Goal: Information Seeking & Learning: Learn about a topic

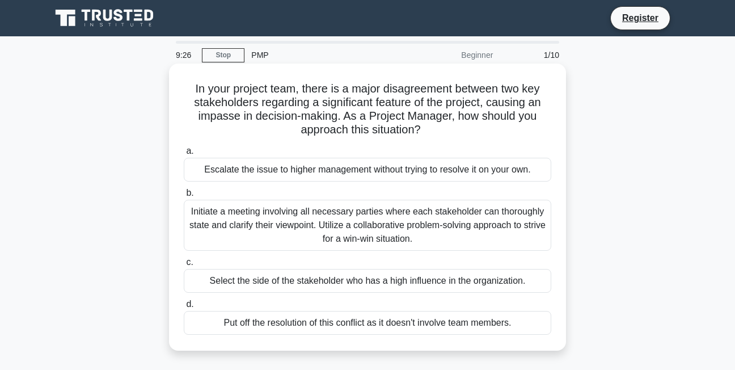
click at [281, 217] on div "Initiate a meeting involving all necessary parties where each stakeholder can t…" at bounding box center [368, 225] width 368 height 51
click at [184, 197] on input "b. Initiate a meeting involving all necessary parties where each stakeholder ca…" at bounding box center [184, 193] width 0 height 7
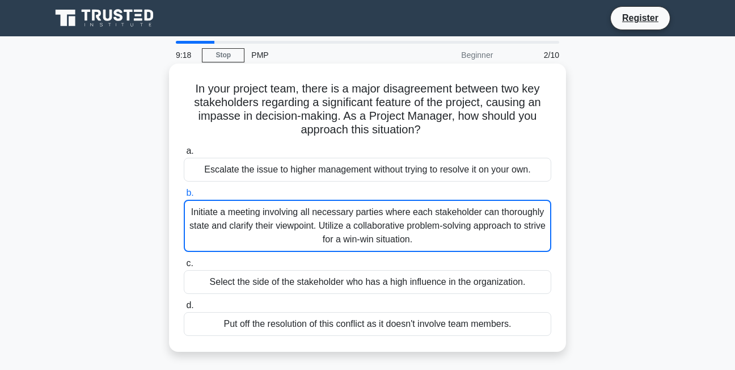
click at [299, 211] on div "Initiate a meeting involving all necessary parties where each stakeholder can t…" at bounding box center [368, 226] width 368 height 52
click at [184, 197] on input "b. Initiate a meeting involving all necessary parties where each stakeholder ca…" at bounding box center [184, 193] width 0 height 7
click at [299, 211] on div "Initiate a meeting involving all necessary parties where each stakeholder can t…" at bounding box center [368, 226] width 368 height 52
click at [184, 197] on input "b. Initiate a meeting involving all necessary parties where each stakeholder ca…" at bounding box center [184, 193] width 0 height 7
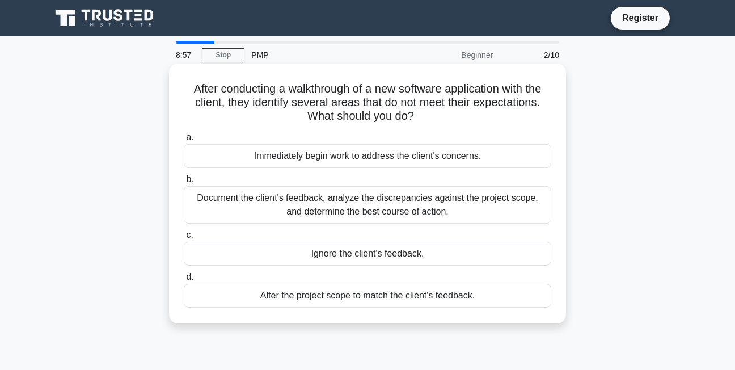
click at [361, 157] on div "Immediately begin work to address the client's concerns." at bounding box center [368, 156] width 368 height 24
click at [184, 141] on input "a. Immediately begin work to address the client's concerns." at bounding box center [184, 137] width 0 height 7
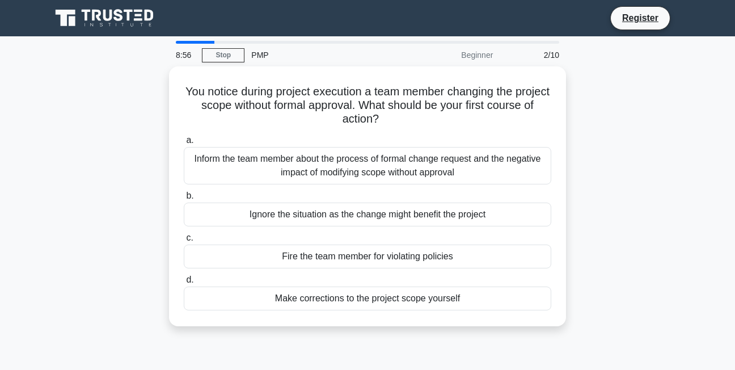
click at [361, 157] on div "Inform the team member about the process of formal change request and the negat…" at bounding box center [368, 165] width 368 height 37
click at [184, 144] on input "a. Inform the team member about the process of formal change request and the ne…" at bounding box center [184, 140] width 0 height 7
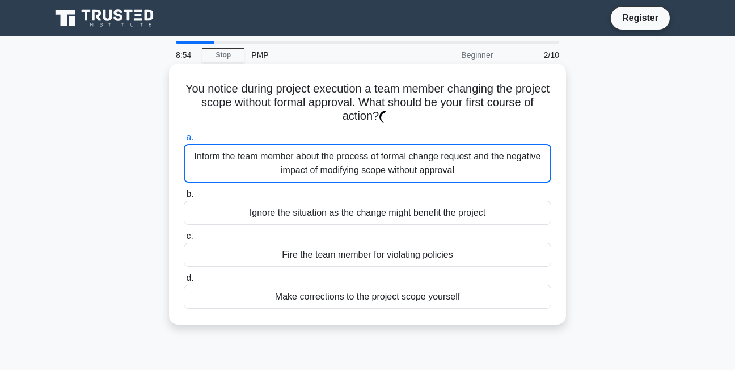
click at [228, 192] on label "b. Ignore the situation as the change might benefit the project" at bounding box center [368, 205] width 368 height 37
click at [184, 192] on input "b. Ignore the situation as the change might benefit the project" at bounding box center [184, 194] width 0 height 7
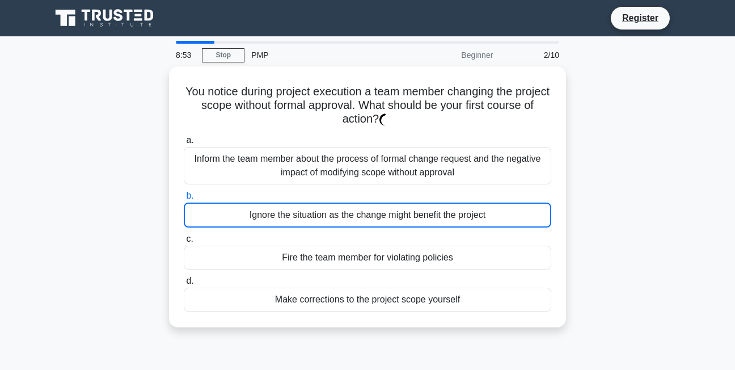
click at [150, 161] on div "You notice during project execution a team member changing the project scope wi…" at bounding box center [367, 203] width 647 height 275
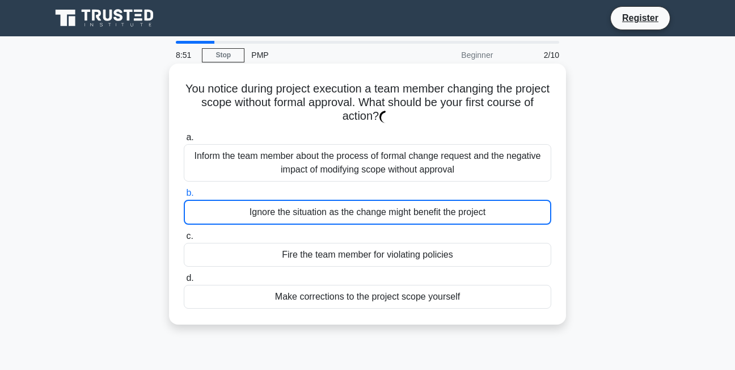
click at [221, 116] on h5 "You notice during project execution a team member changing the project scope wi…" at bounding box center [368, 103] width 370 height 42
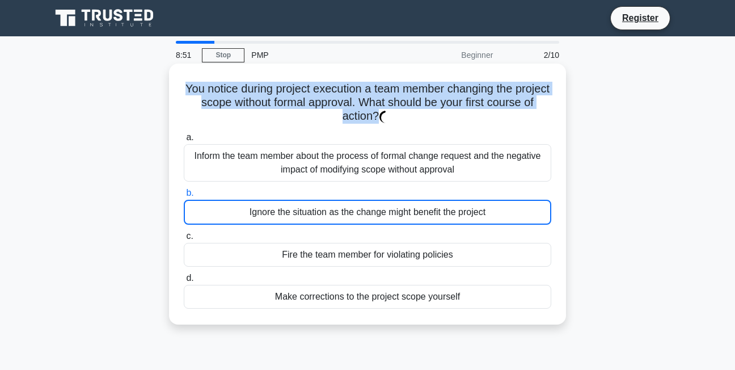
click at [221, 116] on h5 "You notice during project execution a team member changing the project scope wi…" at bounding box center [368, 103] width 370 height 42
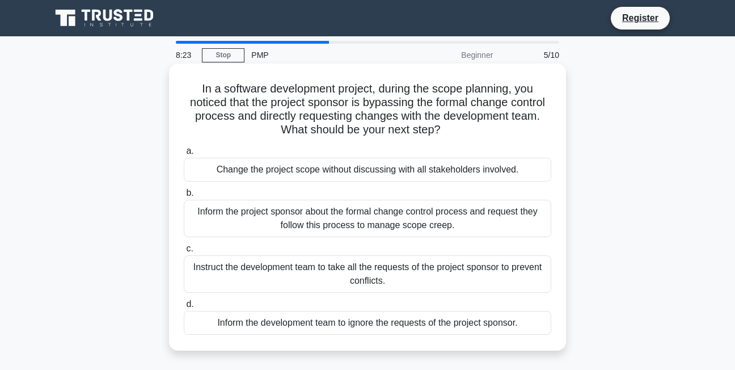
click at [297, 225] on div "Inform the project sponsor about the formal change control process and request …" at bounding box center [368, 218] width 368 height 37
click at [184, 197] on input "b. Inform the project sponsor about the formal change control process and reque…" at bounding box center [184, 193] width 0 height 7
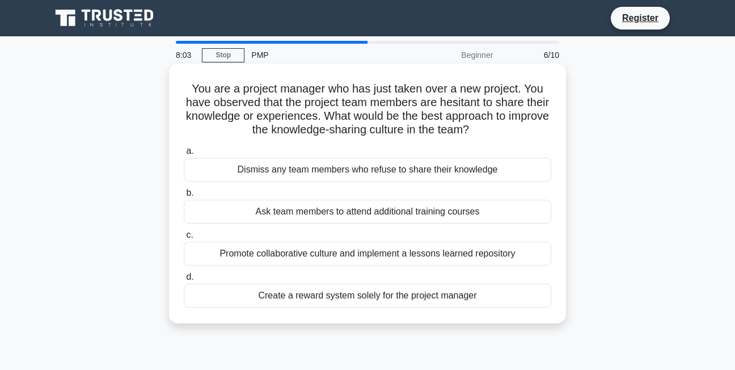
click at [305, 258] on div "Promote collaborative culture and implement a lessons learned repository" at bounding box center [368, 254] width 368 height 24
click at [184, 239] on input "c. Promote collaborative culture and implement a lessons learned repository" at bounding box center [184, 235] width 0 height 7
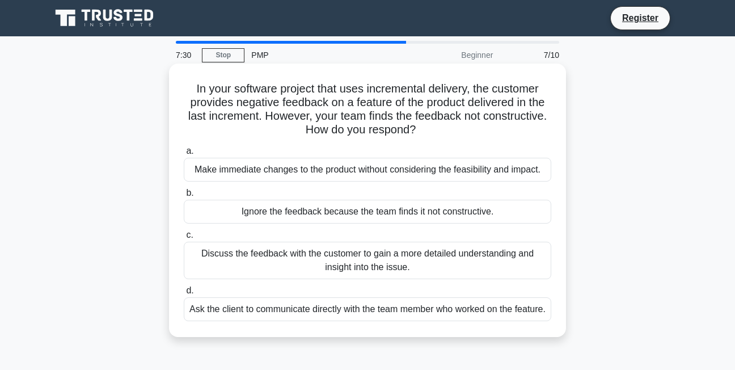
drag, startPoint x: 351, startPoint y: 232, endPoint x: 327, endPoint y: 171, distance: 65.4
click at [327, 171] on div "a. Make immediate changes to the product without considering the feasibility an…" at bounding box center [367, 233] width 381 height 182
click at [327, 171] on div "Make immediate changes to the product without considering the feasibility and i…" at bounding box center [368, 170] width 368 height 24
click at [184, 155] on input "a. Make immediate changes to the product without considering the feasibility an…" at bounding box center [184, 151] width 0 height 7
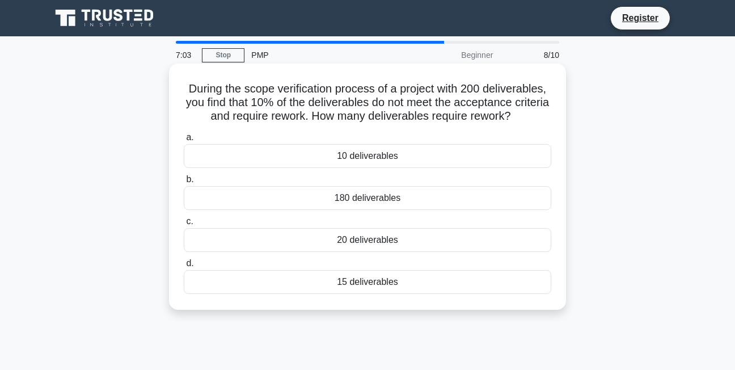
click at [388, 240] on div "20 deliverables" at bounding box center [368, 240] width 368 height 24
click at [184, 225] on input "c. 20 deliverables" at bounding box center [184, 221] width 0 height 7
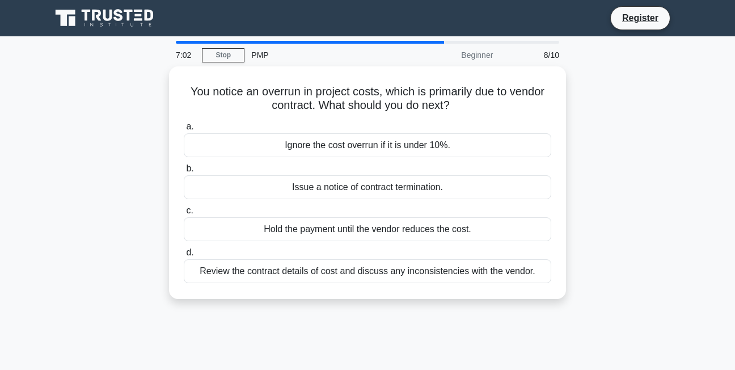
click at [388, 240] on div "a. Ignore the cost overrun if it is under 10%. b. Issue a notice of contract te…" at bounding box center [367, 201] width 381 height 168
click at [158, 187] on div "You notice an overrun in project costs, which is primarily due to vendor contra…" at bounding box center [367, 189] width 647 height 246
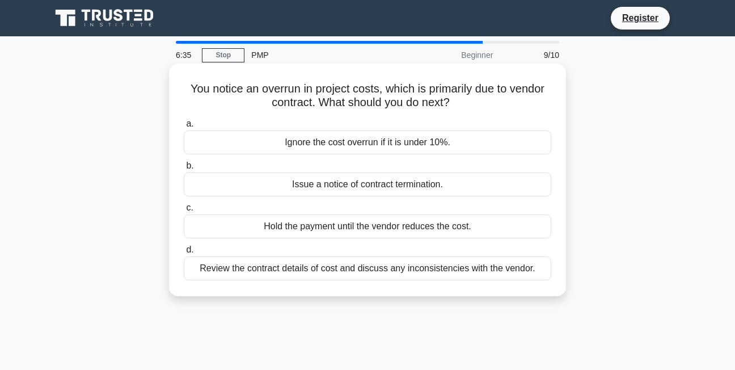
click at [322, 272] on div "Review the contract details of cost and discuss any inconsistencies with the ve…" at bounding box center [368, 268] width 368 height 24
click at [184, 254] on input "d. Review the contract details of cost and discuss any inconsistencies with the…" at bounding box center [184, 249] width 0 height 7
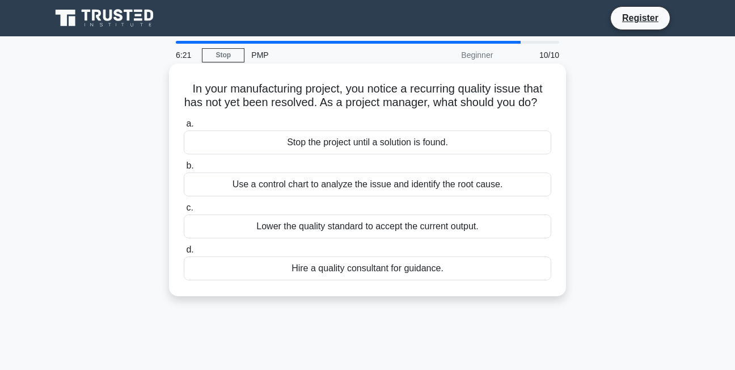
click at [382, 196] on div "Use a control chart to analyze the issue and identify the root cause." at bounding box center [368, 184] width 368 height 24
click at [184, 170] on input "b. Use a control chart to analyze the issue and identify the root cause." at bounding box center [184, 165] width 0 height 7
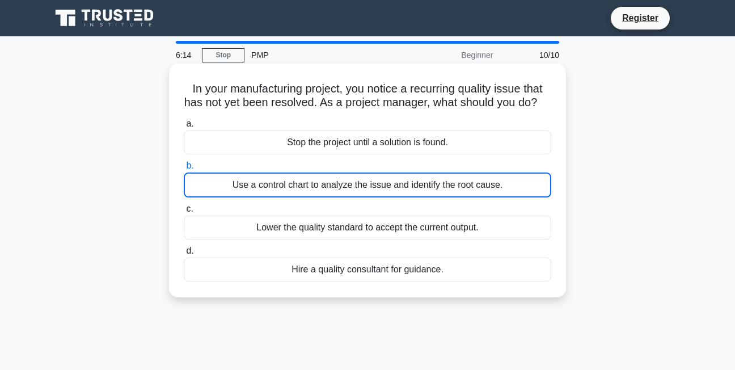
click at [354, 281] on div "Hire a quality consultant for guidance." at bounding box center [368, 270] width 368 height 24
click at [184, 255] on input "d. Hire a quality consultant for guidance." at bounding box center [184, 250] width 0 height 7
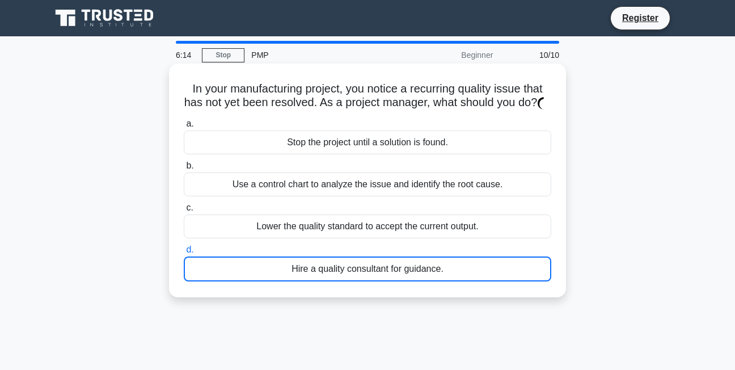
click at [354, 281] on div "Hire a quality consultant for guidance." at bounding box center [368, 268] width 368 height 25
click at [184, 254] on input "d. Hire a quality consultant for guidance." at bounding box center [184, 249] width 0 height 7
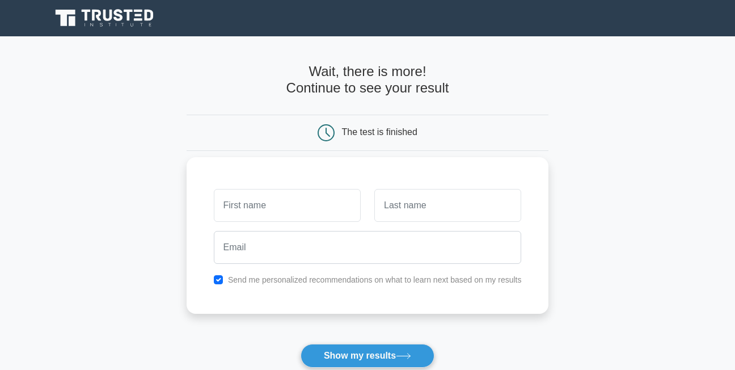
click at [291, 207] on input "text" at bounding box center [287, 205] width 147 height 33
type input "S"
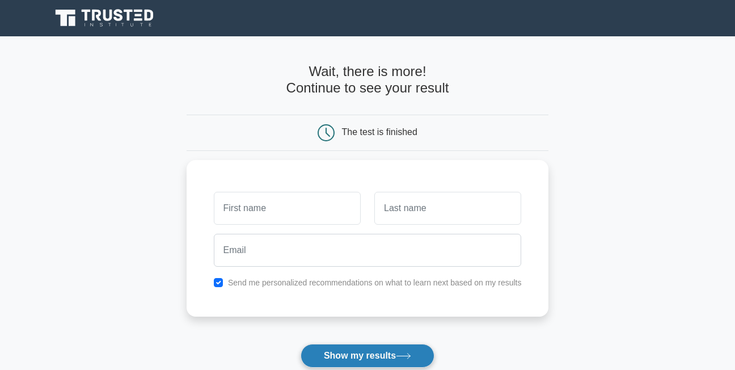
click at [378, 360] on button "Show my results" at bounding box center [368, 356] width 134 height 24
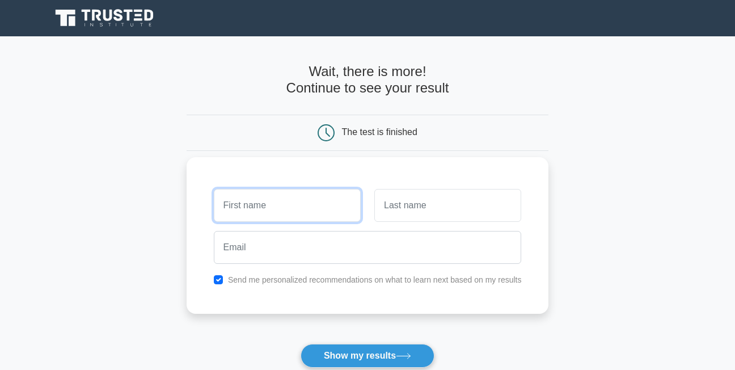
click at [264, 216] on input "text" at bounding box center [287, 205] width 147 height 33
type input "Simona"
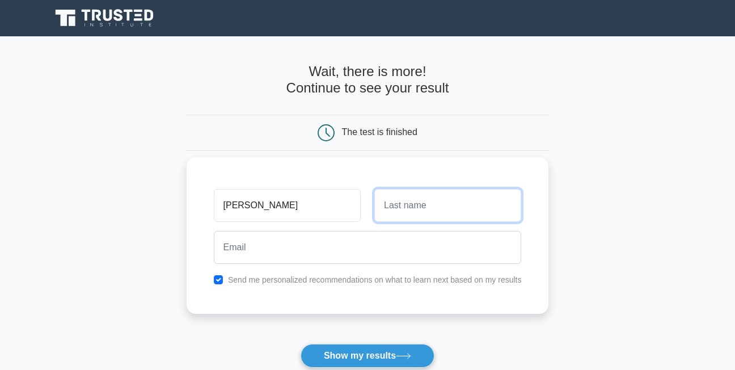
click at [409, 201] on input "text" at bounding box center [447, 205] width 147 height 33
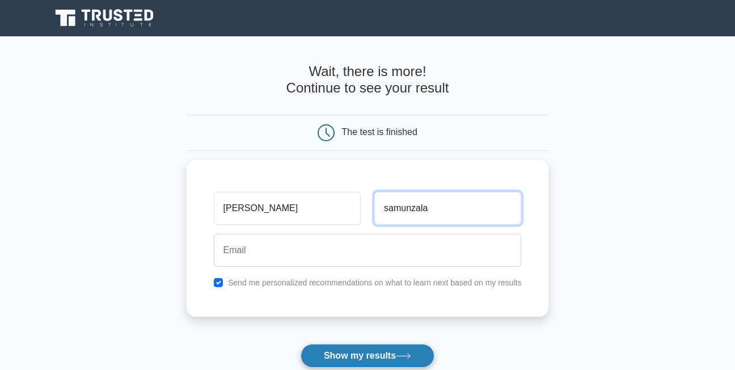
type input "samunzala"
click at [334, 354] on button "Show my results" at bounding box center [368, 356] width 134 height 24
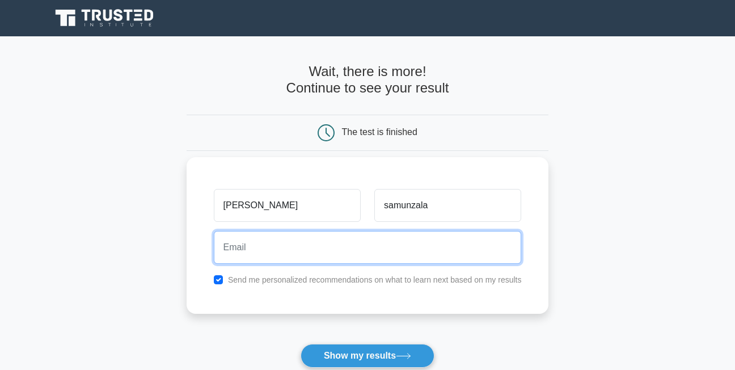
click at [273, 236] on input "email" at bounding box center [368, 247] width 308 height 33
type input "simonamatlhogonolo@gmail.com"
click at [301, 344] on button "Show my results" at bounding box center [368, 356] width 134 height 24
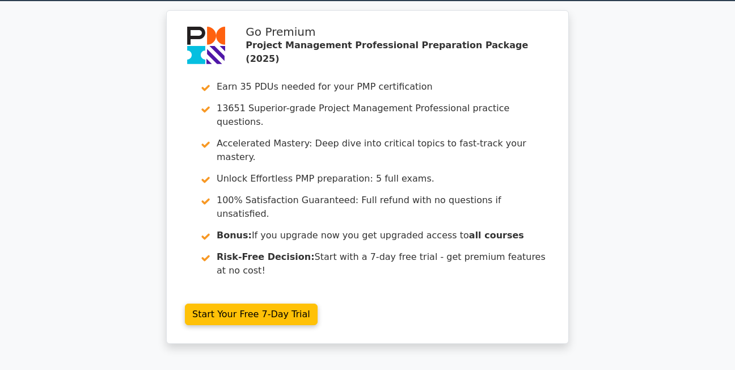
scroll to position [33, 0]
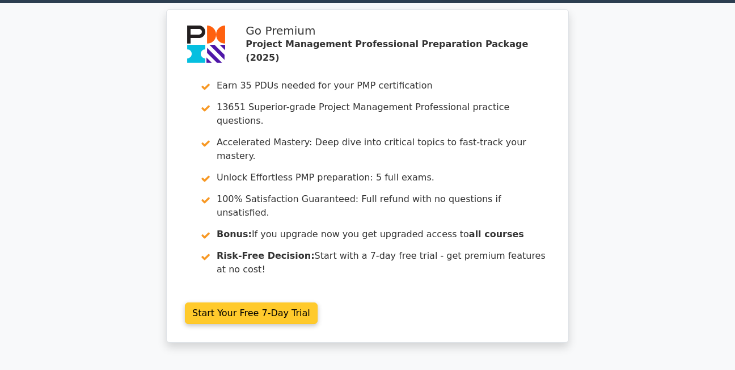
click at [245, 302] on link "Start Your Free 7-Day Trial" at bounding box center [251, 313] width 133 height 22
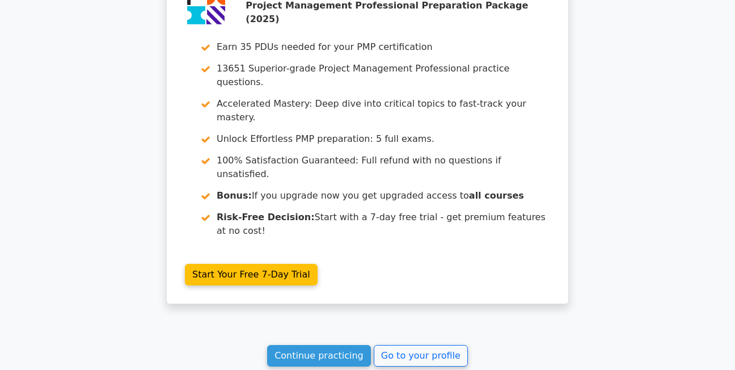
scroll to position [1975, 0]
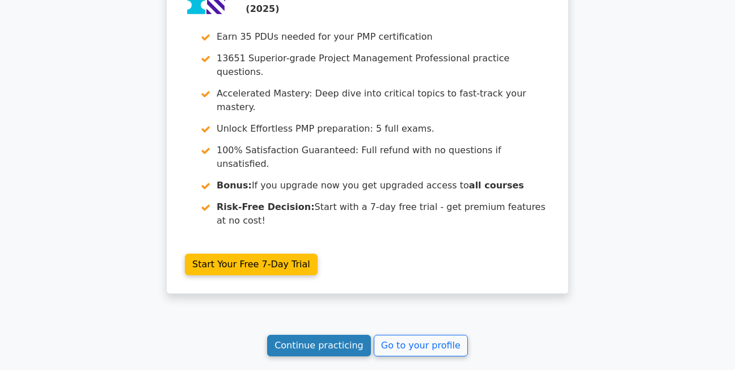
click at [305, 335] on link "Continue practicing" at bounding box center [319, 346] width 104 height 22
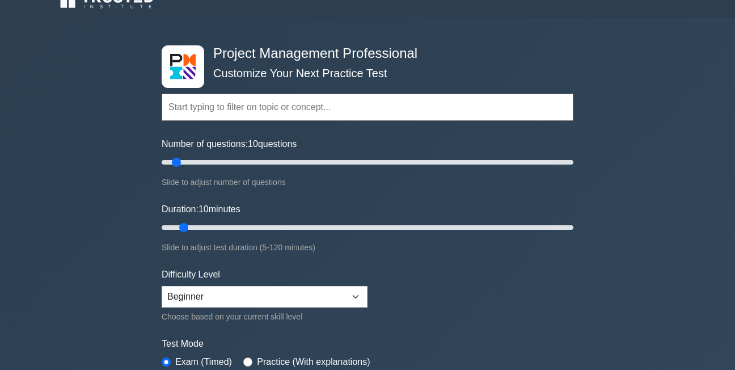
scroll to position [19, 0]
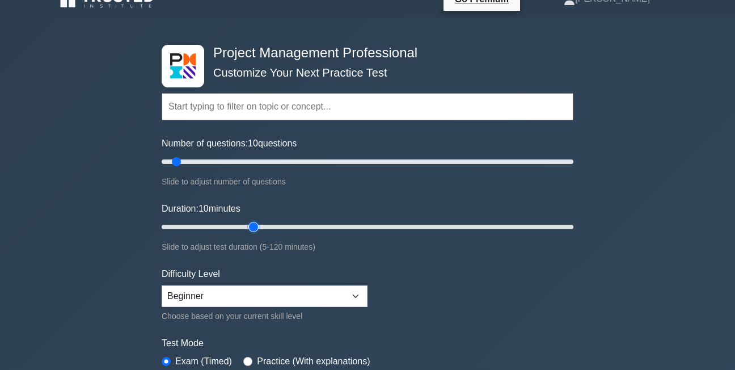
type input "30"
click at [258, 224] on input "Duration: 10 minutes" at bounding box center [368, 227] width 412 height 14
click at [355, 296] on select "Beginner Intermediate Expert" at bounding box center [265, 296] width 206 height 22
click at [162, 285] on select "Beginner Intermediate Expert" at bounding box center [265, 296] width 206 height 22
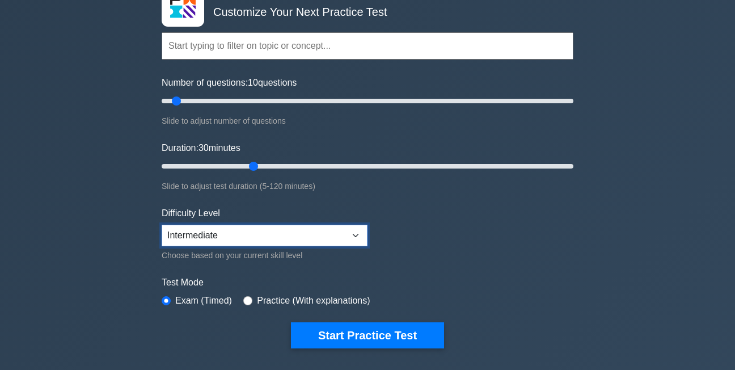
scroll to position [85, 0]
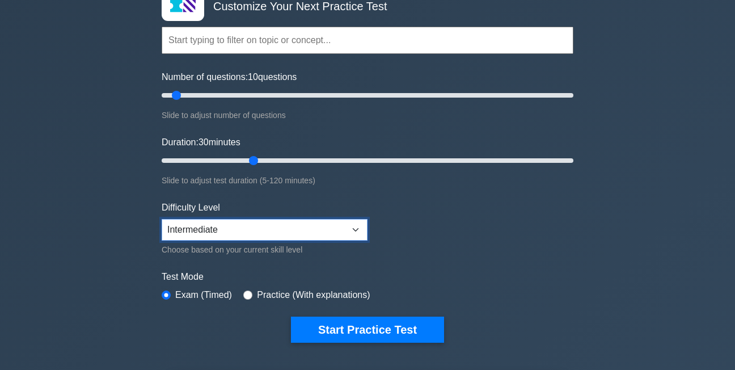
click at [357, 228] on select "Beginner Intermediate Expert" at bounding box center [265, 230] width 206 height 22
select select "expert"
click at [162, 219] on select "Beginner Intermediate Expert" at bounding box center [265, 230] width 206 height 22
click at [209, 295] on label "Exam (Timed)" at bounding box center [203, 295] width 57 height 14
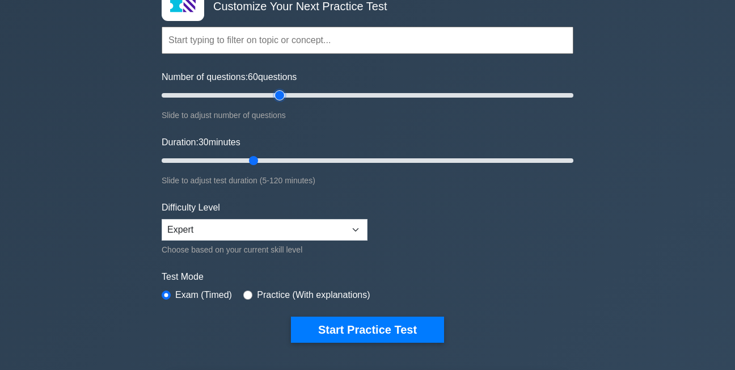
type input "60"
click at [282, 97] on input "Number of questions: 60 questions" at bounding box center [368, 96] width 412 height 14
click at [441, 157] on input "Duration: 30 minutes" at bounding box center [368, 161] width 412 height 14
click at [377, 158] on input "Duration: 65 minutes" at bounding box center [368, 161] width 412 height 14
click at [357, 160] on input "Duration: 60 minutes" at bounding box center [368, 161] width 412 height 14
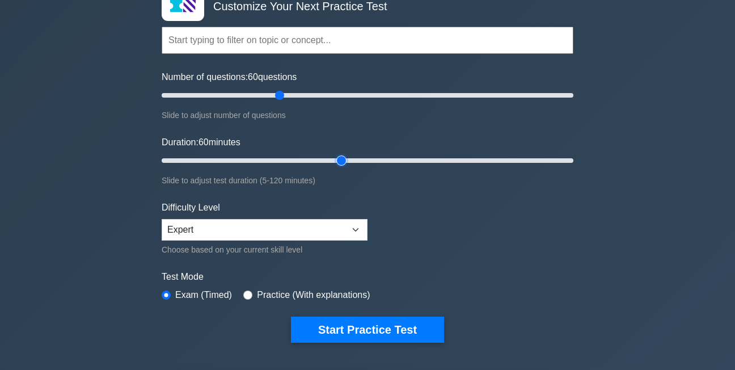
type input "55"
click at [340, 161] on input "Duration: 60 minutes" at bounding box center [368, 161] width 412 height 14
type input "85"
click at [329, 91] on input "Number of questions: 85 questions" at bounding box center [368, 96] width 412 height 14
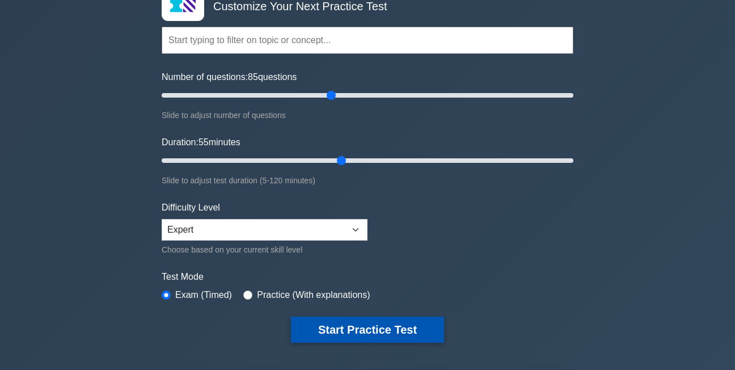
click at [337, 335] on button "Start Practice Test" at bounding box center [367, 330] width 153 height 26
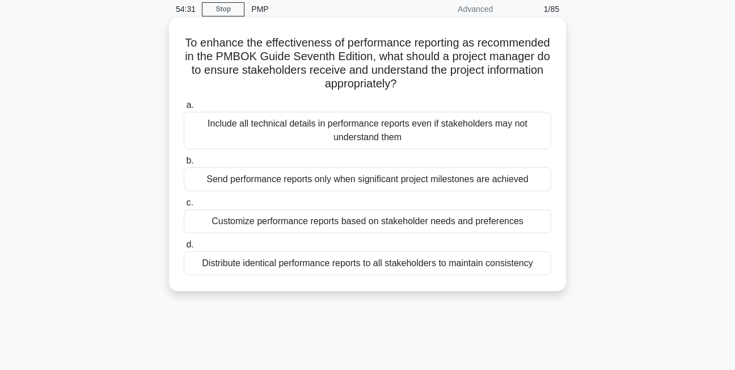
scroll to position [47, 0]
click at [313, 225] on div "Customize performance reports based on stakeholder needs and preferences" at bounding box center [368, 221] width 368 height 24
click at [184, 206] on input "c. Customize performance reports based on stakeholder needs and preferences" at bounding box center [184, 202] width 0 height 7
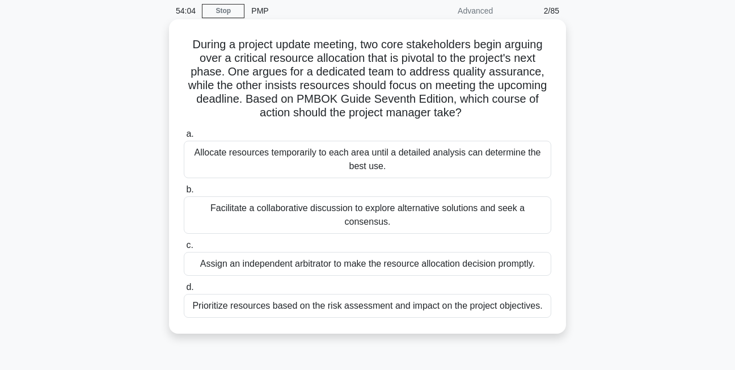
scroll to position [45, 0]
click at [375, 209] on div "Facilitate a collaborative discussion to explore alternative solutions and seek…" at bounding box center [368, 214] width 368 height 37
click at [184, 193] on input "b. Facilitate a collaborative discussion to explore alternative solutions and s…" at bounding box center [184, 189] width 0 height 7
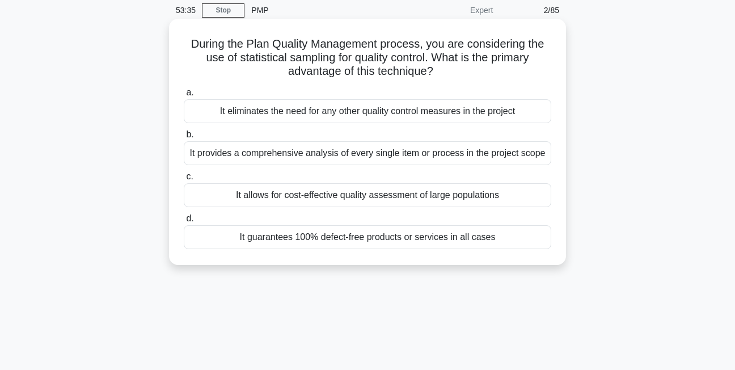
scroll to position [0, 0]
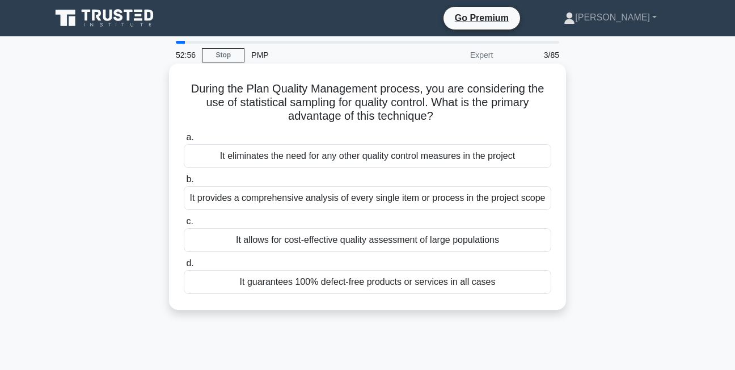
click at [382, 203] on div "It provides a comprehensive analysis of every single item or process in the pro…" at bounding box center [368, 198] width 368 height 24
click at [184, 183] on input "b. It provides a comprehensive analysis of every single item or process in the …" at bounding box center [184, 179] width 0 height 7
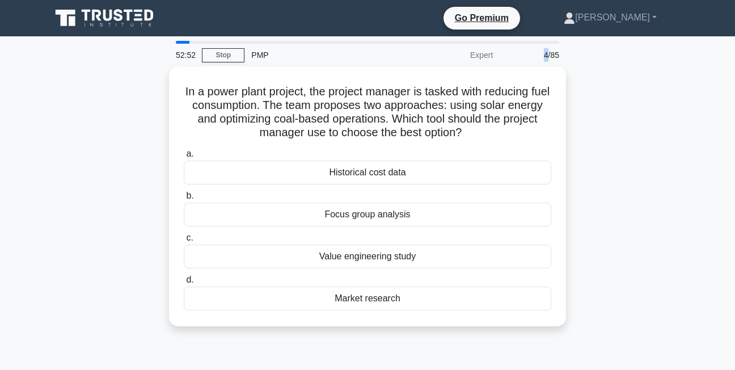
click at [549, 59] on div "4/85" at bounding box center [533, 55] width 66 height 23
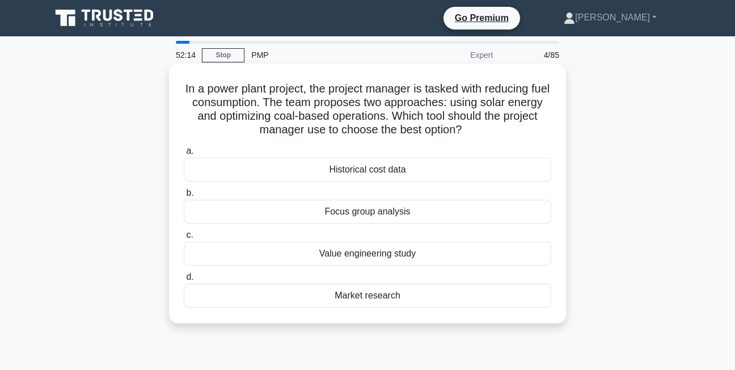
click at [372, 298] on div "Market research" at bounding box center [368, 296] width 368 height 24
click at [184, 281] on input "d. Market research" at bounding box center [184, 276] width 0 height 7
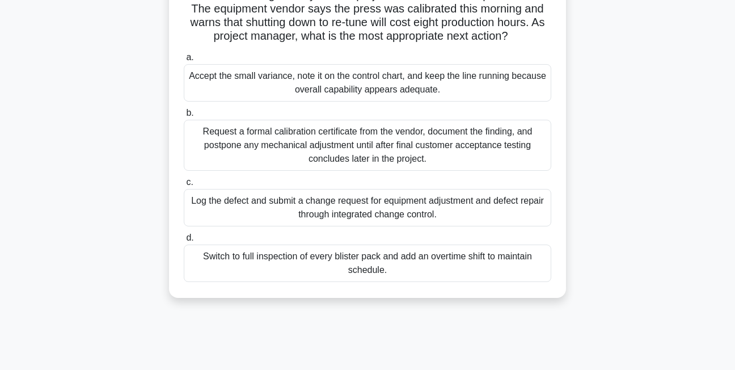
scroll to position [121, 0]
click at [403, 164] on div "Request a formal calibration certificate from the vendor, document the finding,…" at bounding box center [368, 144] width 368 height 51
click at [184, 116] on input "b. Request a formal calibration certificate from the vendor, document the findi…" at bounding box center [184, 112] width 0 height 7
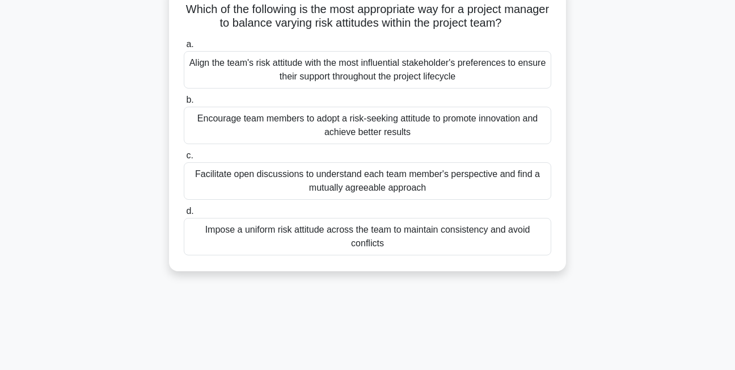
scroll to position [81, 0]
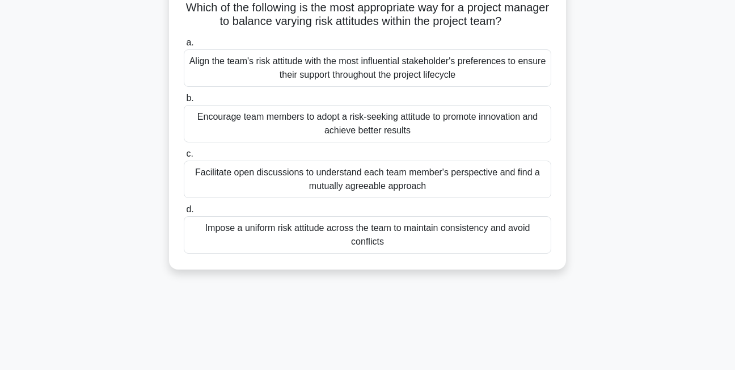
click at [377, 181] on div "Facilitate open discussions to understand each team member's perspective and fi…" at bounding box center [368, 179] width 368 height 37
click at [184, 158] on input "c. Facilitate open discussions to understand each team member's perspective and…" at bounding box center [184, 153] width 0 height 7
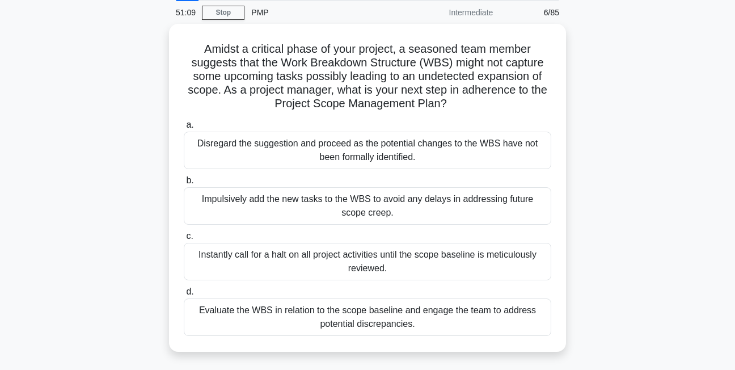
scroll to position [0, 0]
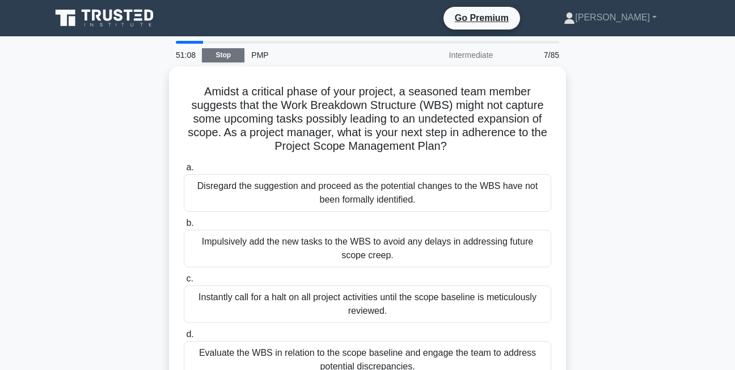
click at [224, 56] on link "Stop" at bounding box center [223, 55] width 43 height 14
